Goal: Information Seeking & Learning: Understand process/instructions

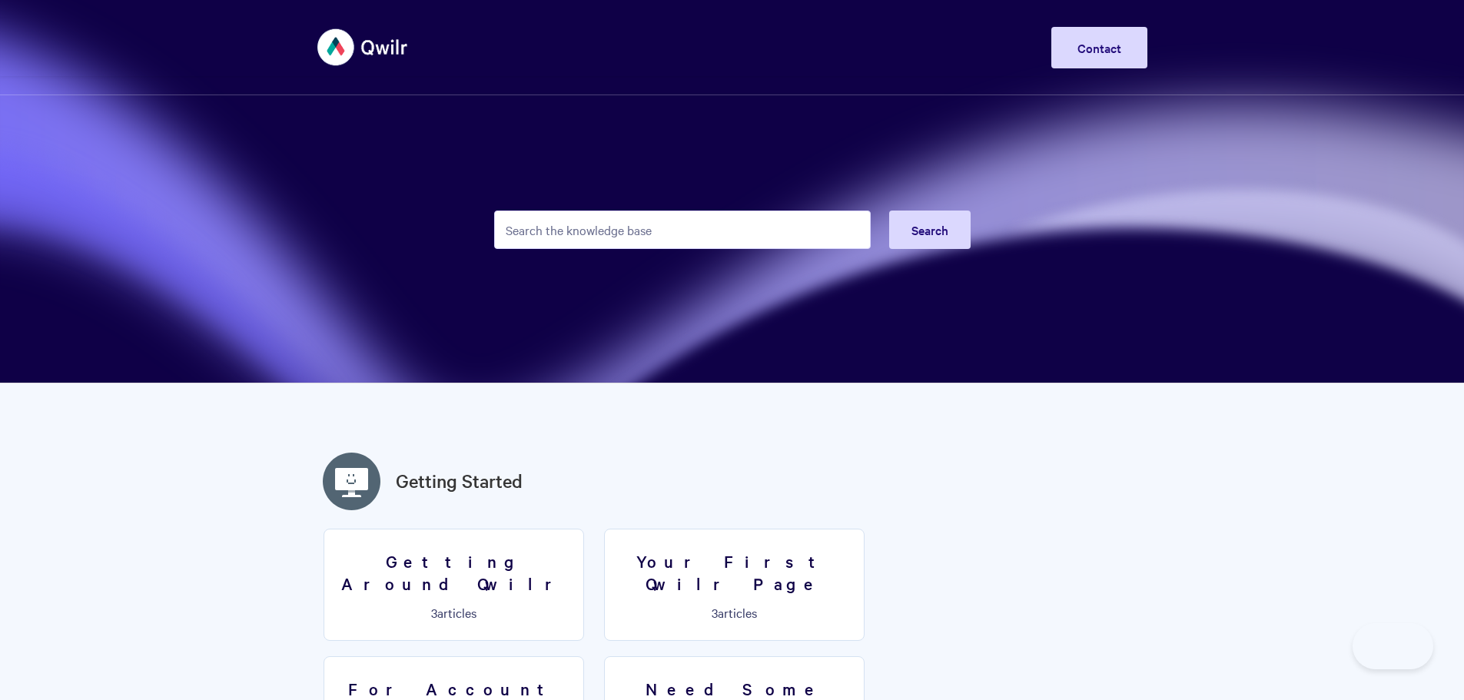
click at [526, 224] on input "Search the knowledge base" at bounding box center [682, 230] width 376 height 38
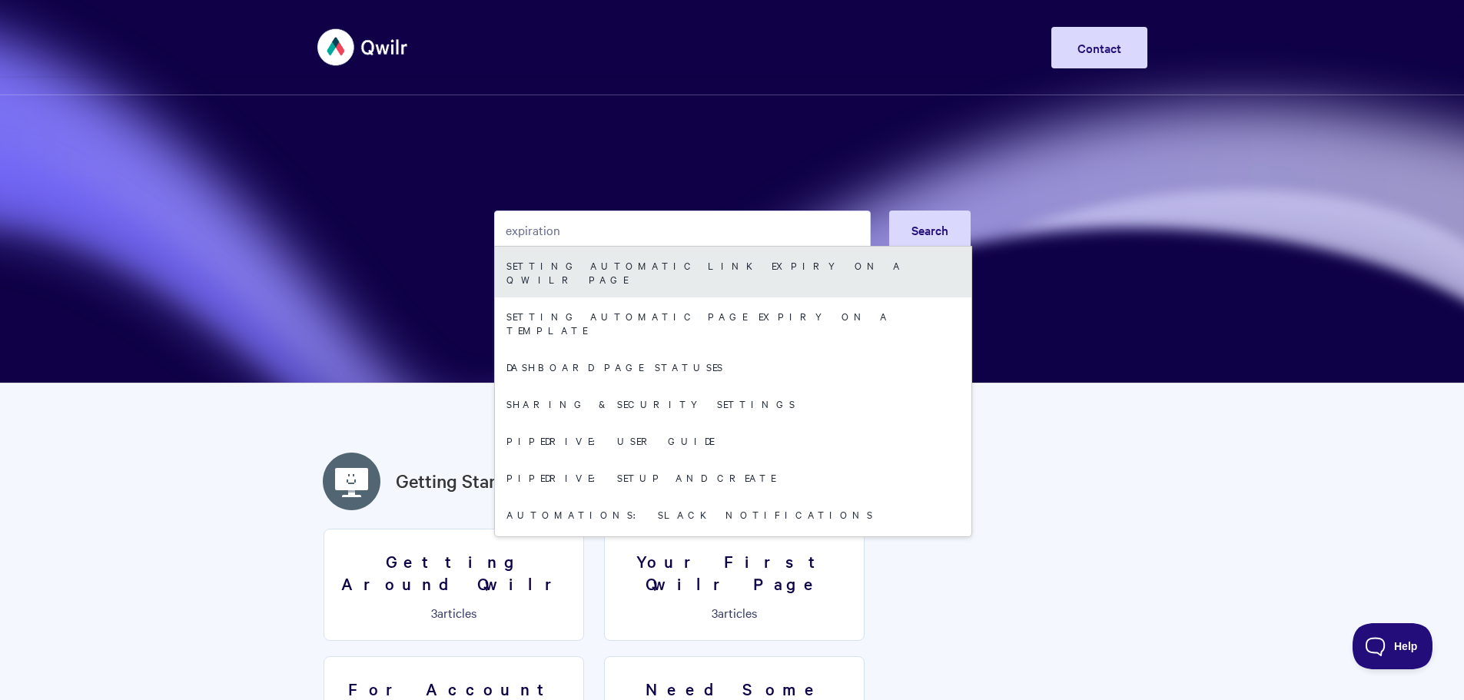
type input "expiration"
click at [636, 261] on link "Setting automatic link expiry on a Qwilr Page" at bounding box center [733, 272] width 476 height 51
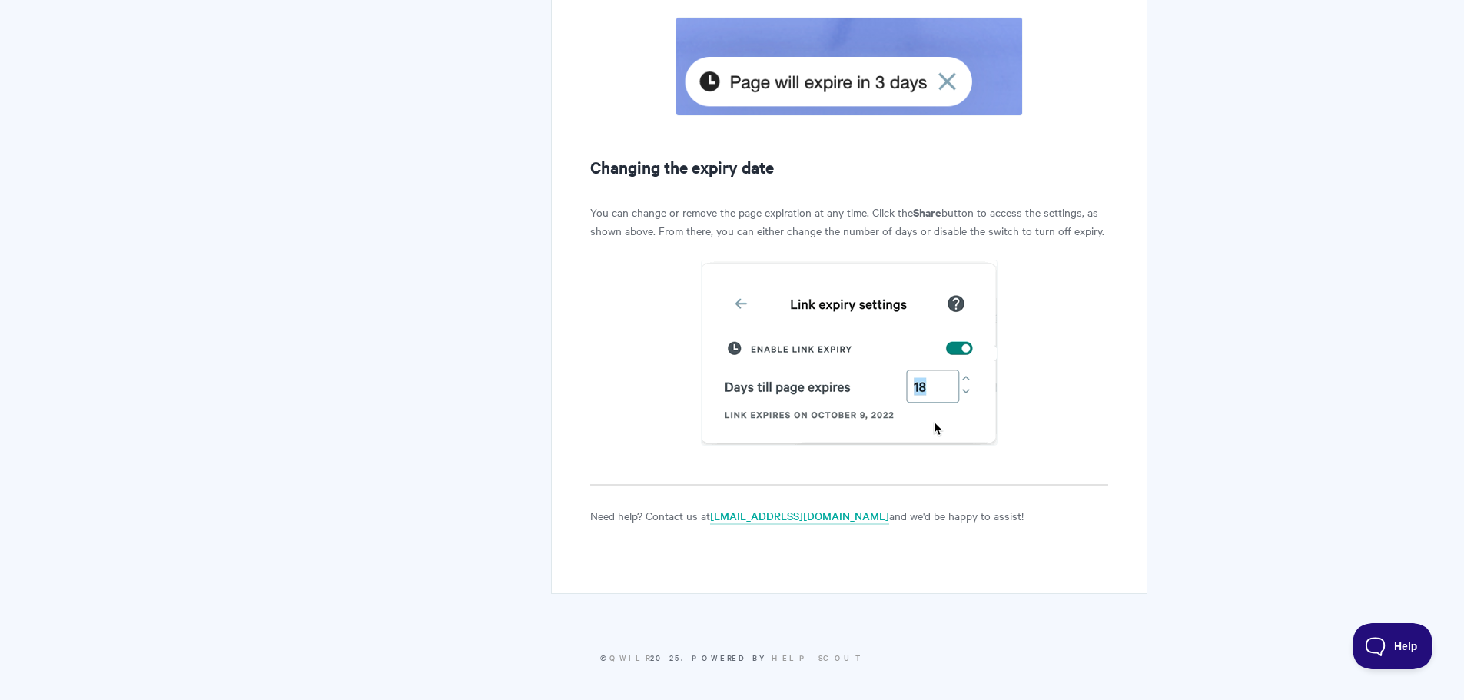
scroll to position [2376, 0]
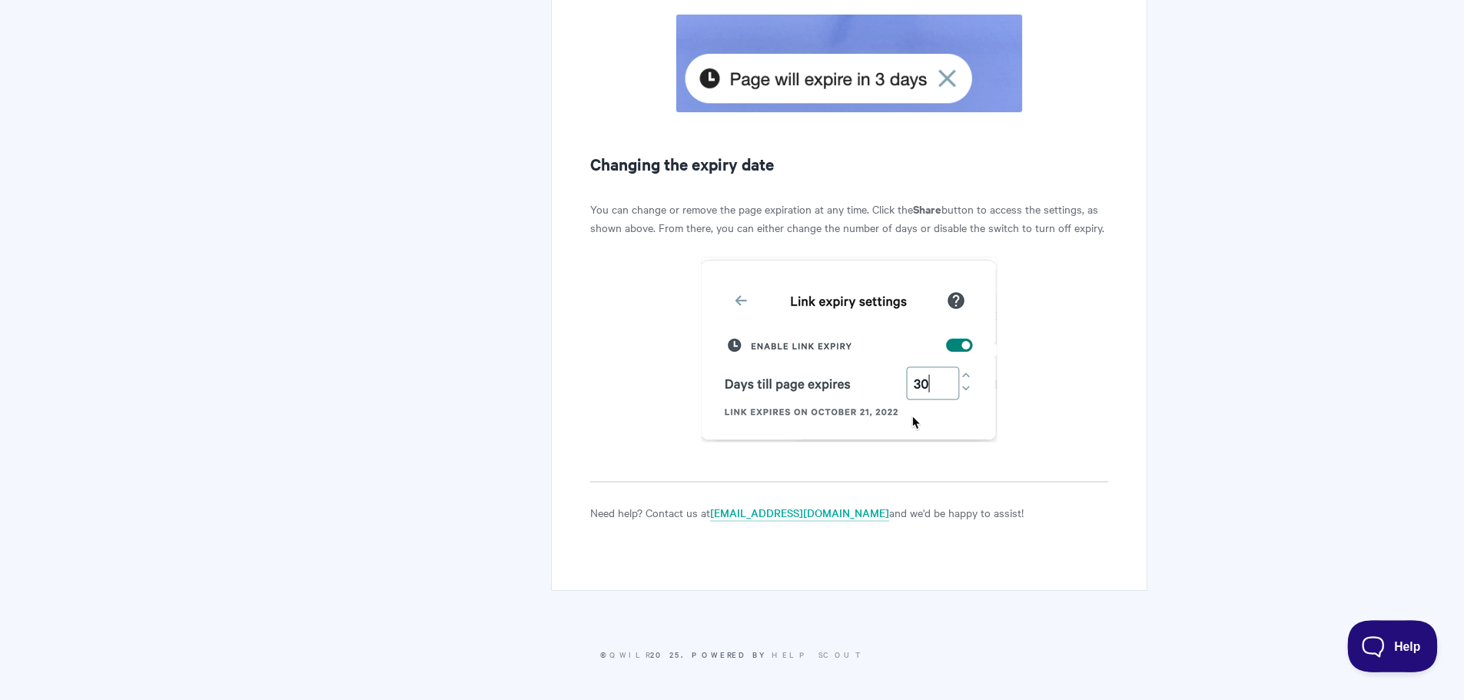
click at [1391, 642] on span "Help" at bounding box center [1387, 643] width 80 height 11
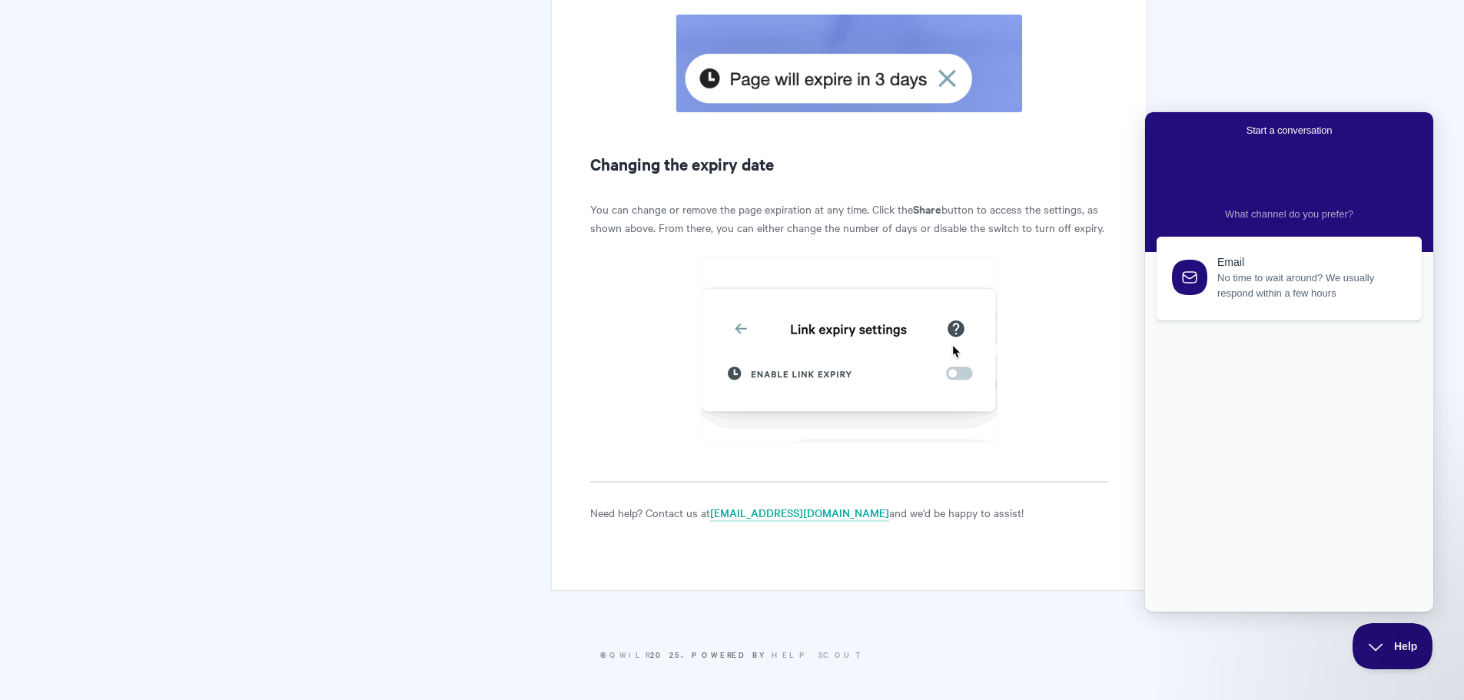
scroll to position [0, 0]
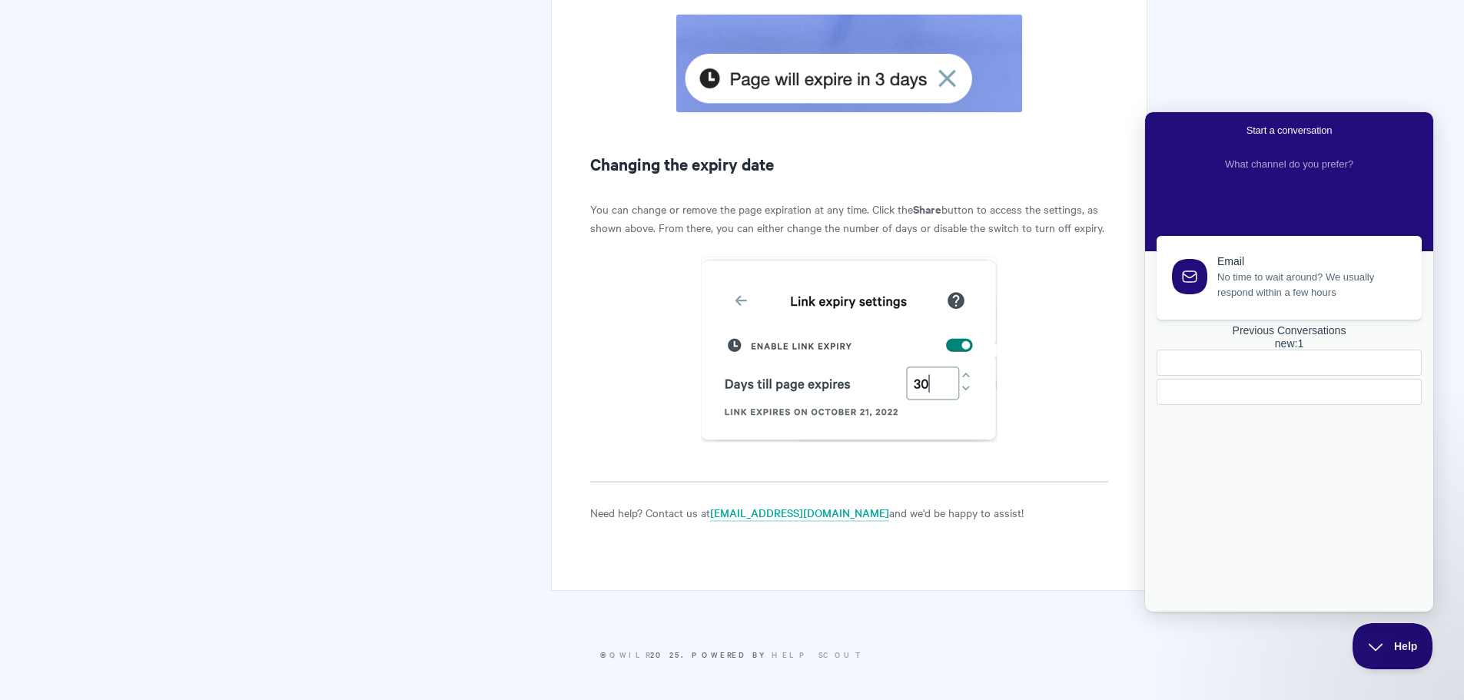
click at [1210, 405] on div at bounding box center [1288, 392] width 265 height 26
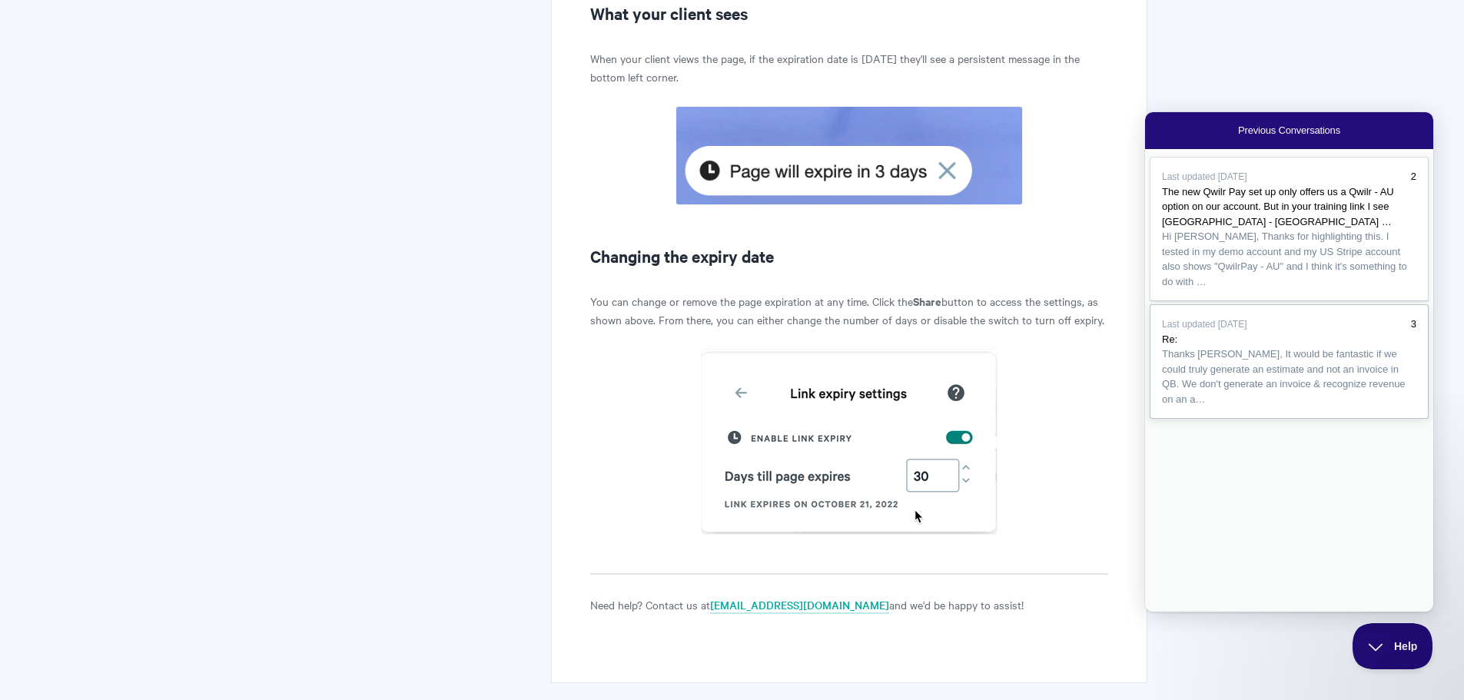
scroll to position [2299, 0]
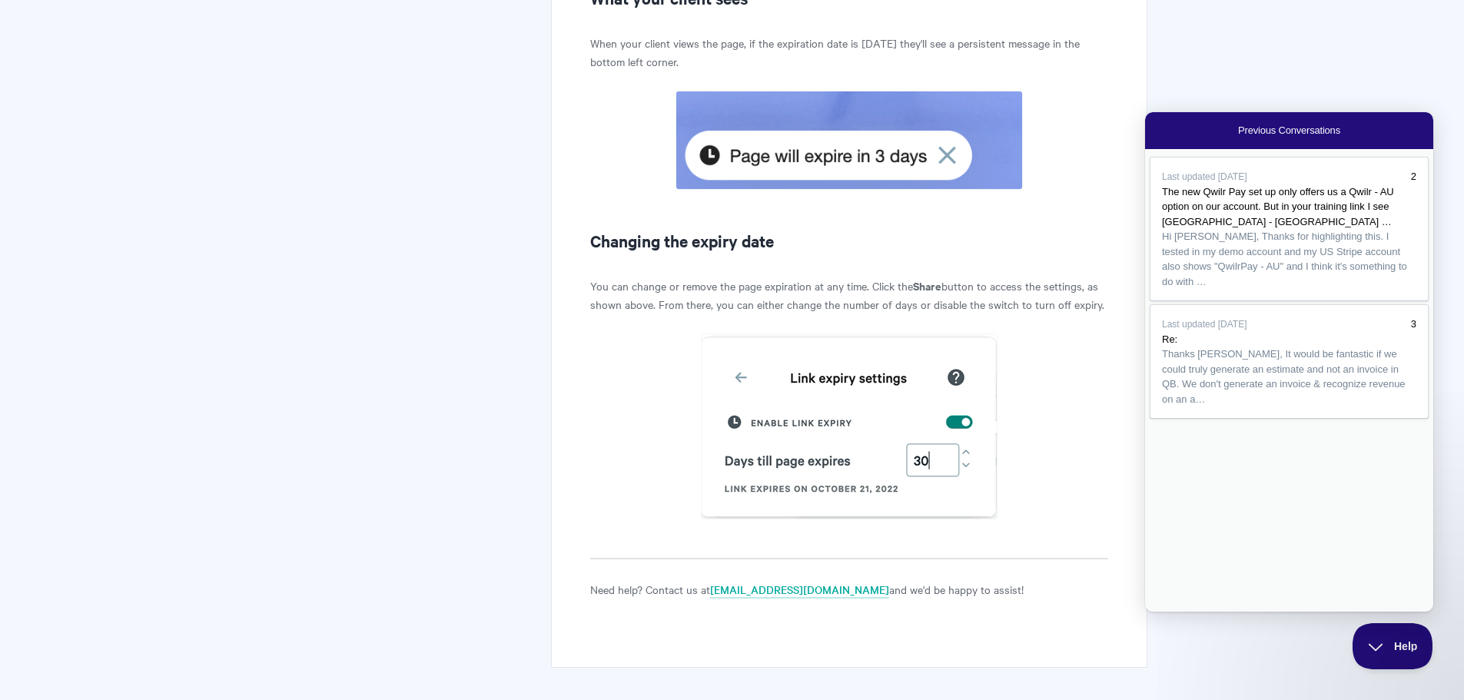
click at [1238, 127] on span "Go back" at bounding box center [1238, 130] width 0 height 12
